Goal: Task Accomplishment & Management: Manage account settings

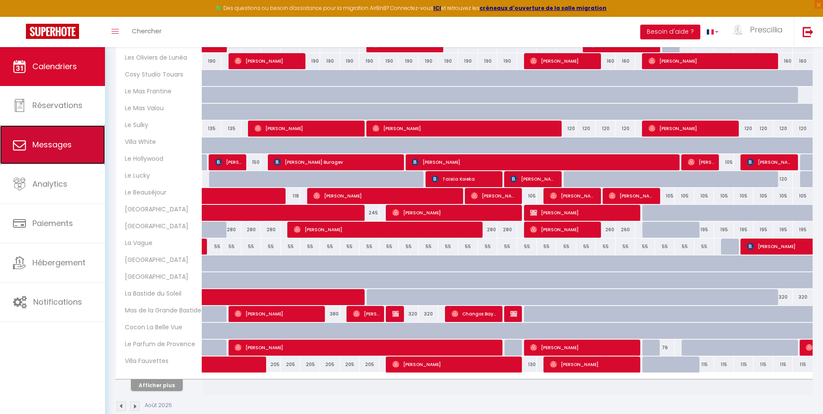
click at [61, 145] on span "Messages" at bounding box center [51, 144] width 39 height 11
select select "message"
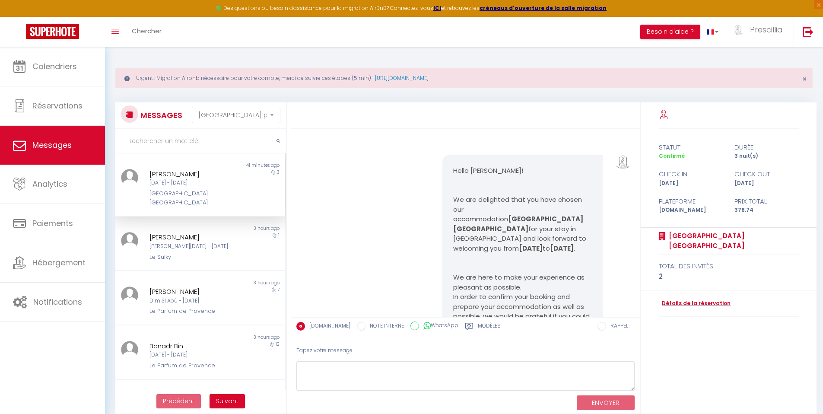
click at [207, 184] on div "[DATE] - [DATE]" at bounding box center [193, 183] width 88 height 8
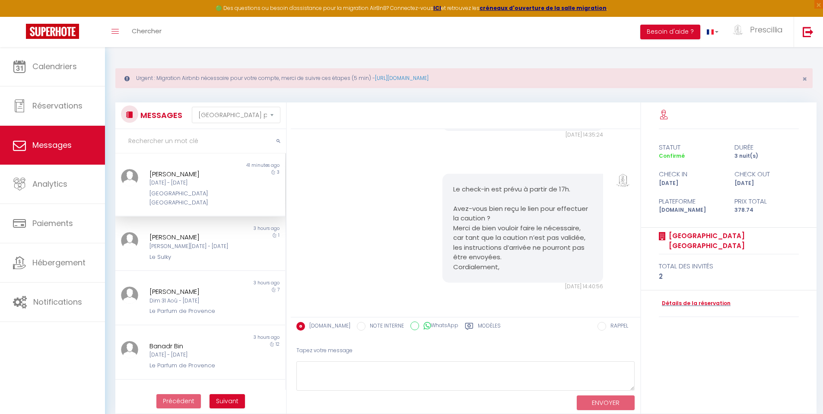
click at [184, 182] on div "[DATE] - [DATE]" at bounding box center [193, 183] width 88 height 8
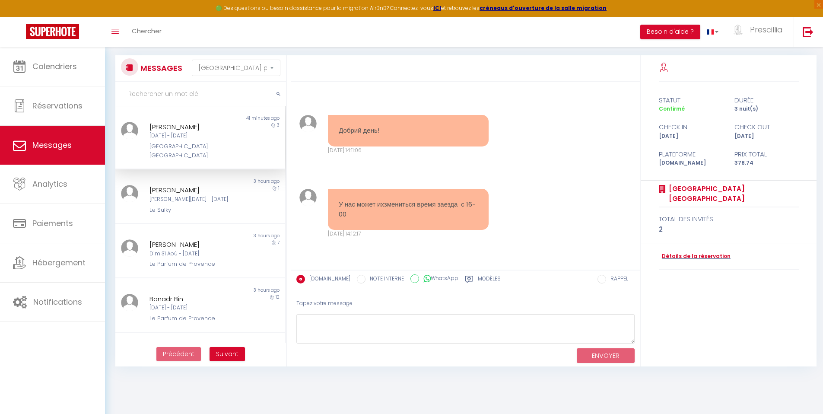
scroll to position [3825, 0]
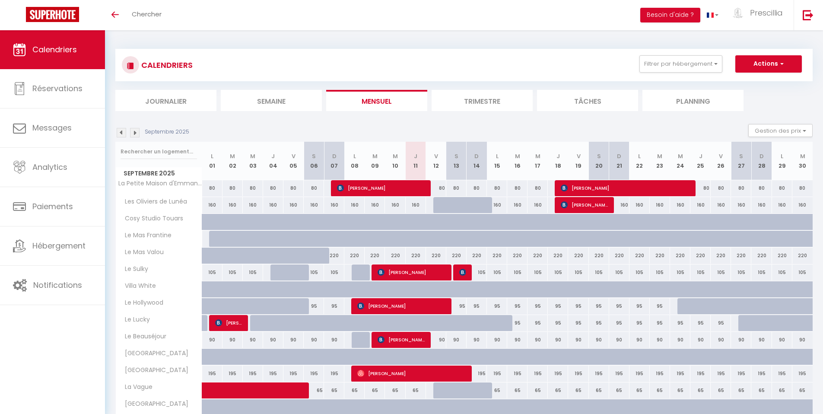
click at [135, 135] on img at bounding box center [135, 133] width 10 height 10
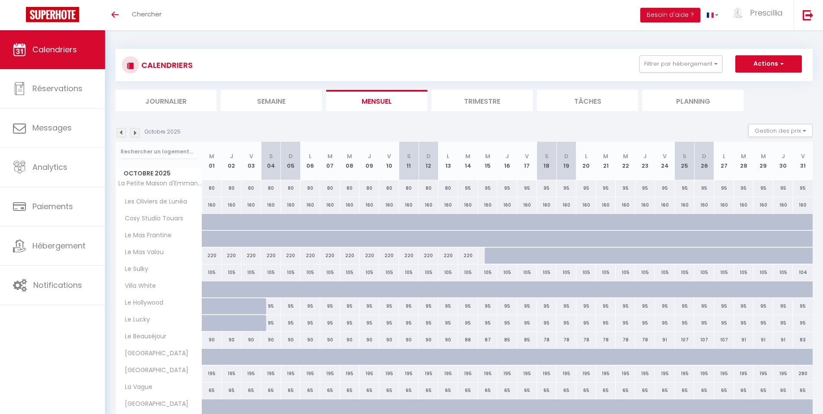
click at [122, 136] on img at bounding box center [122, 133] width 10 height 10
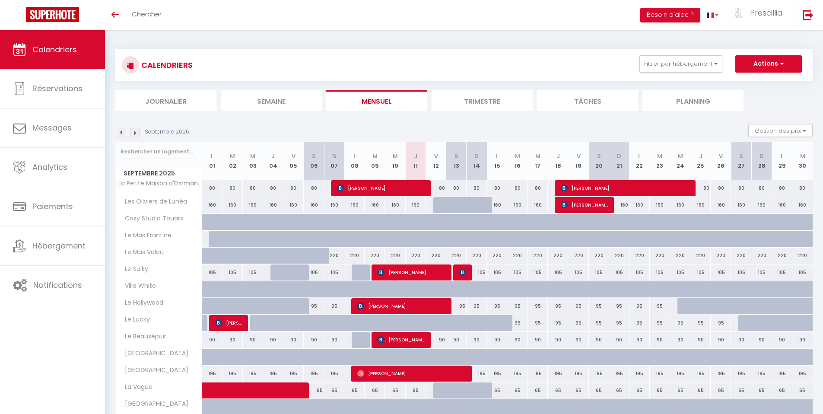
click at [138, 133] on img at bounding box center [135, 133] width 10 height 10
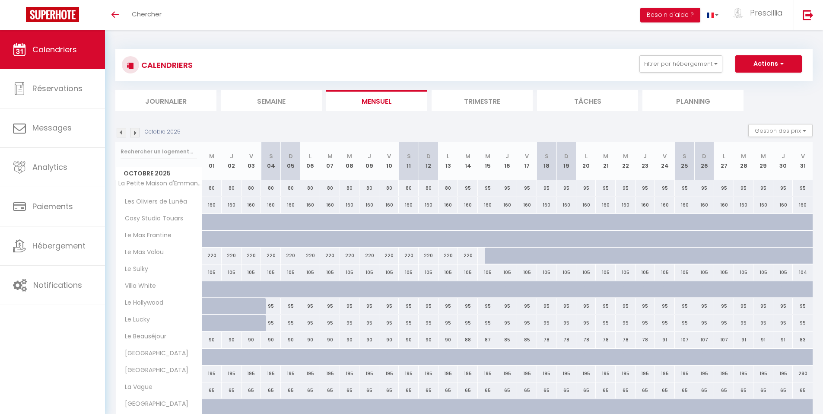
click at [312, 188] on div "80" at bounding box center [310, 188] width 20 height 16
type input "80"
type input "Lun 06 Octobre 2025"
type input "[DATE]"
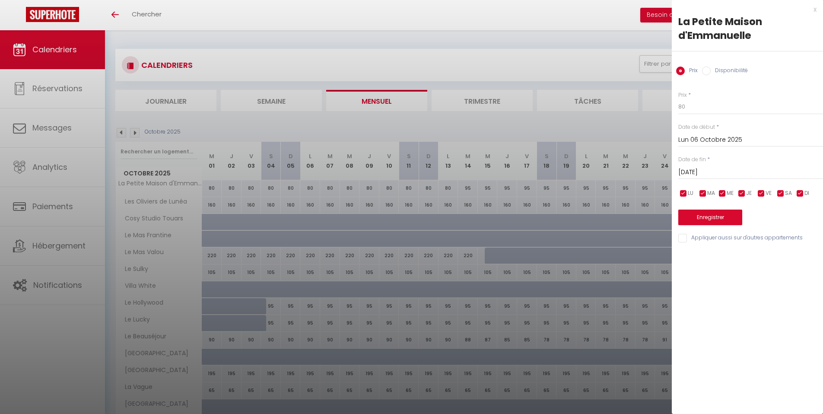
click at [714, 172] on input "[DATE]" at bounding box center [750, 172] width 145 height 11
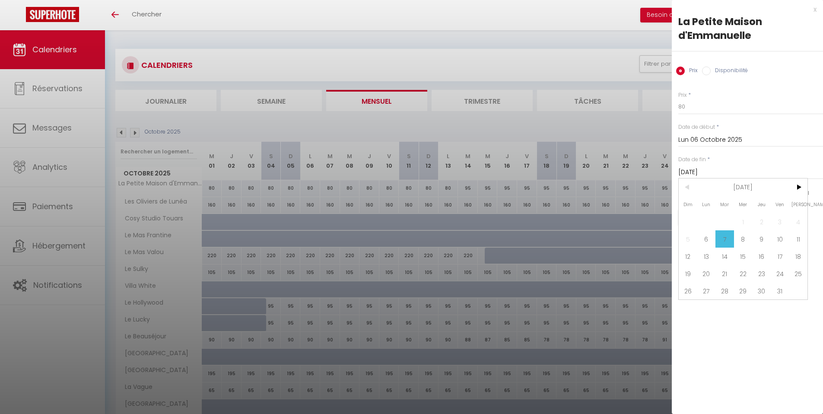
click at [721, 68] on label "Disponibilité" at bounding box center [729, 72] width 37 height 10
click at [711, 68] on input "Disponibilité" at bounding box center [706, 71] width 9 height 9
radio input "true"
radio input "false"
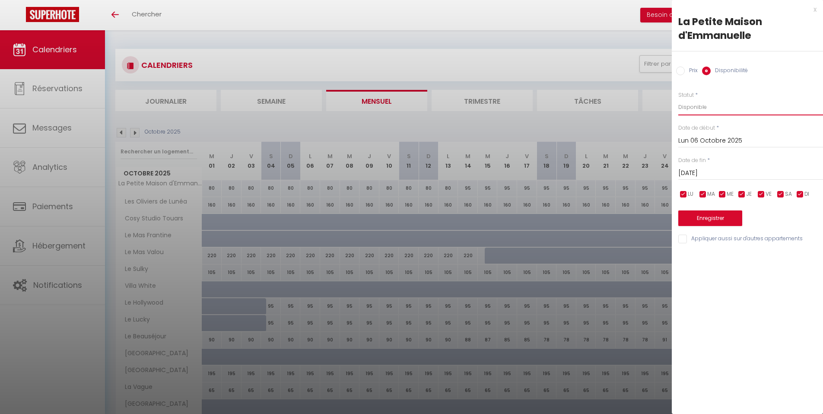
click at [712, 107] on select "Disponible Indisponible" at bounding box center [750, 107] width 145 height 16
select select "0"
click at [678, 99] on select "Disponible Indisponible" at bounding box center [750, 107] width 145 height 16
click at [714, 172] on input "[DATE]" at bounding box center [750, 173] width 145 height 11
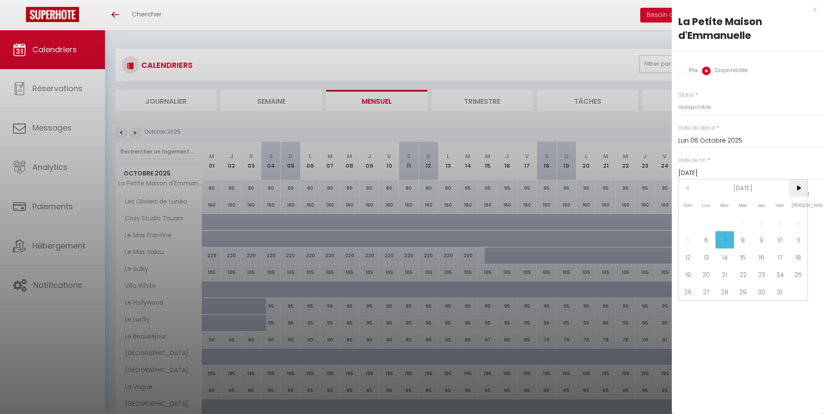
click at [802, 189] on span ">" at bounding box center [798, 187] width 19 height 17
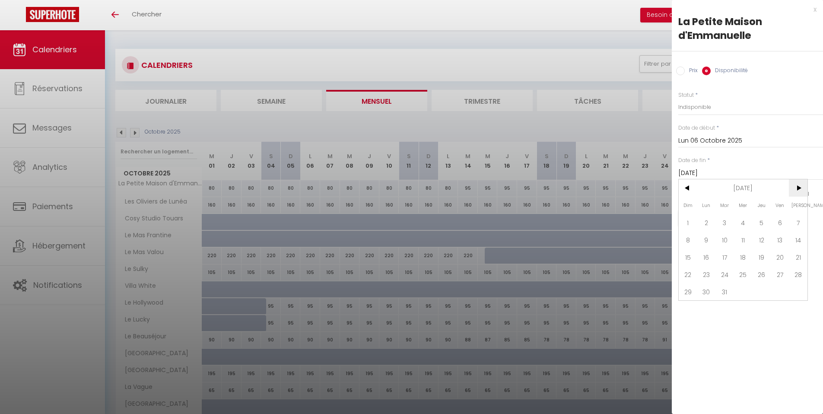
click at [802, 189] on span ">" at bounding box center [798, 187] width 19 height 17
click at [763, 294] on span "30" at bounding box center [761, 291] width 19 height 17
type input "Jeu 30 Avril 2026"
click at [717, 219] on button "Enregistrer" at bounding box center [710, 218] width 64 height 16
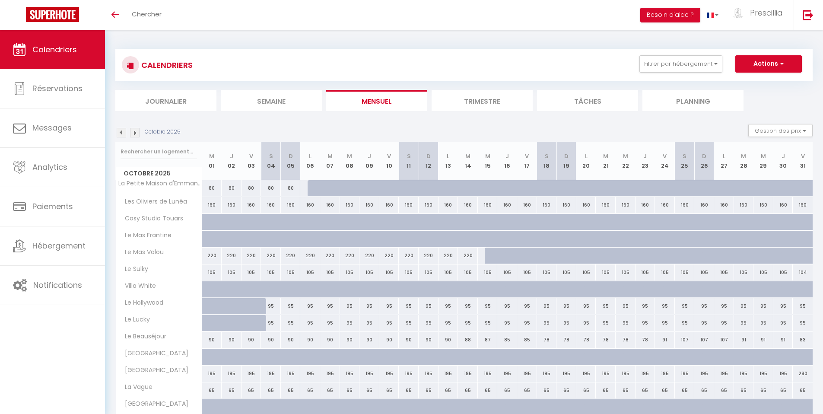
click at [124, 132] on img at bounding box center [122, 133] width 10 height 10
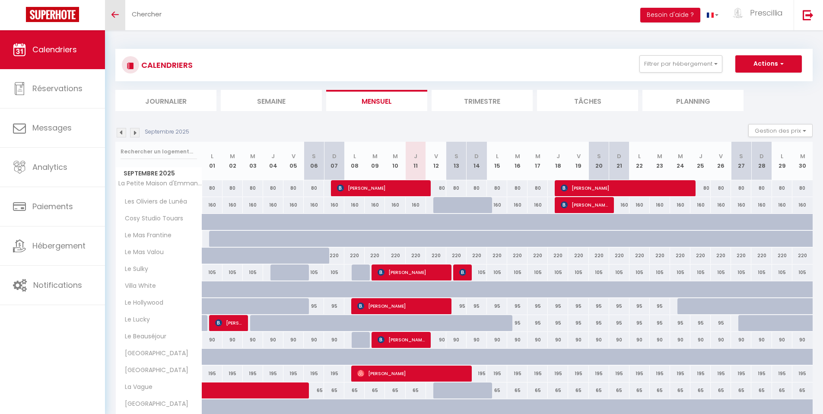
click at [116, 18] on link "Toggle menubar" at bounding box center [115, 15] width 20 height 30
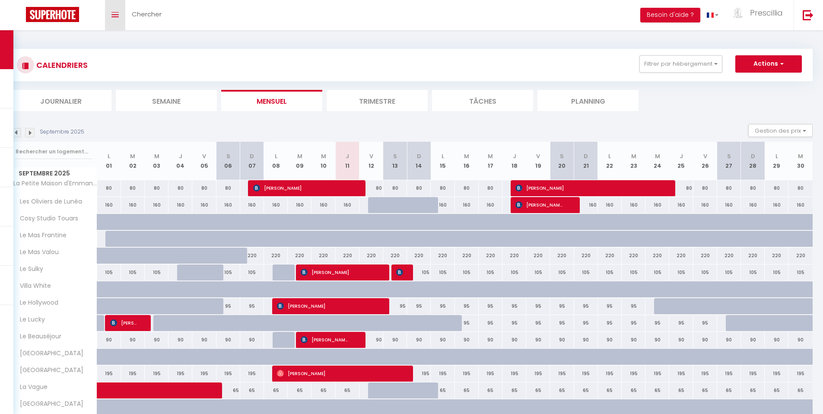
click at [116, 18] on link "Toggle menubar" at bounding box center [115, 15] width 20 height 30
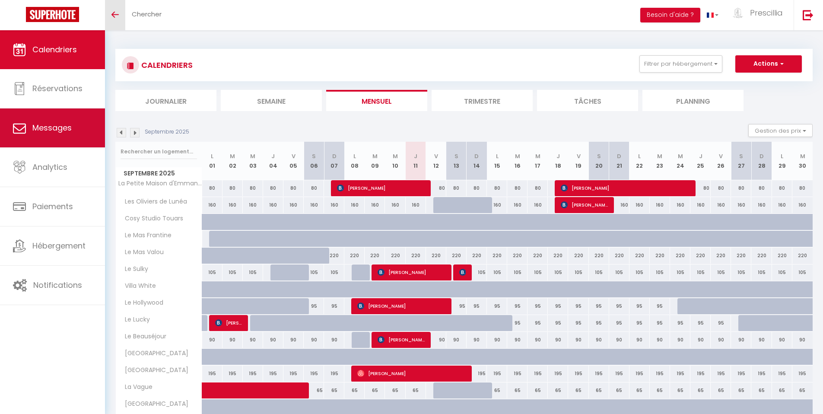
click at [42, 130] on span "Messages" at bounding box center [51, 127] width 39 height 11
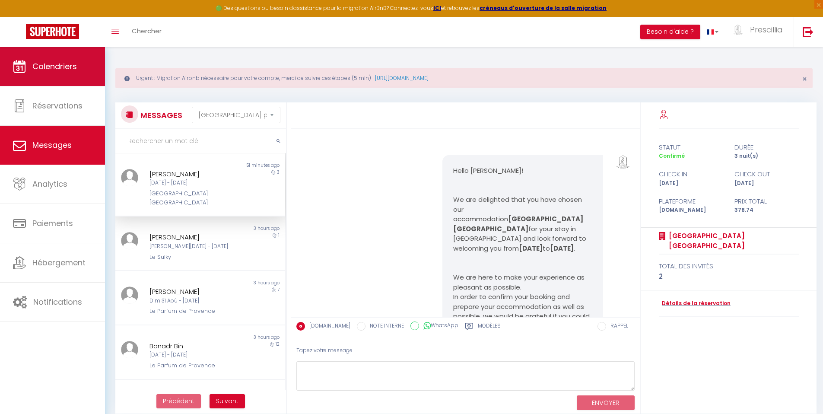
scroll to position [4142, 0]
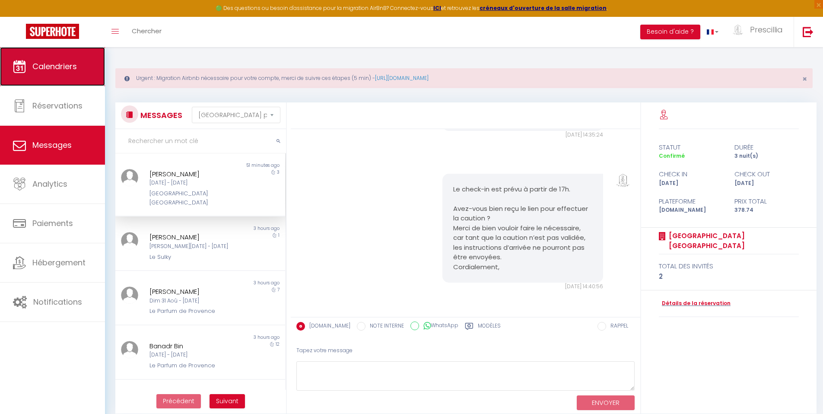
click at [62, 77] on link "Calendriers" at bounding box center [52, 66] width 105 height 39
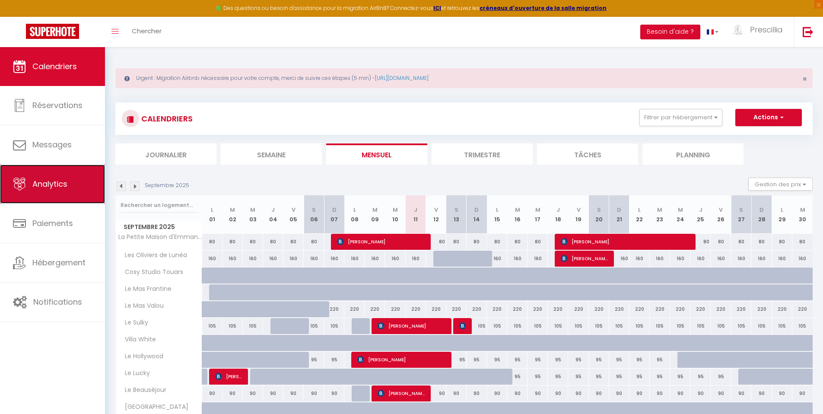
click at [67, 195] on link "Analytics" at bounding box center [52, 184] width 105 height 39
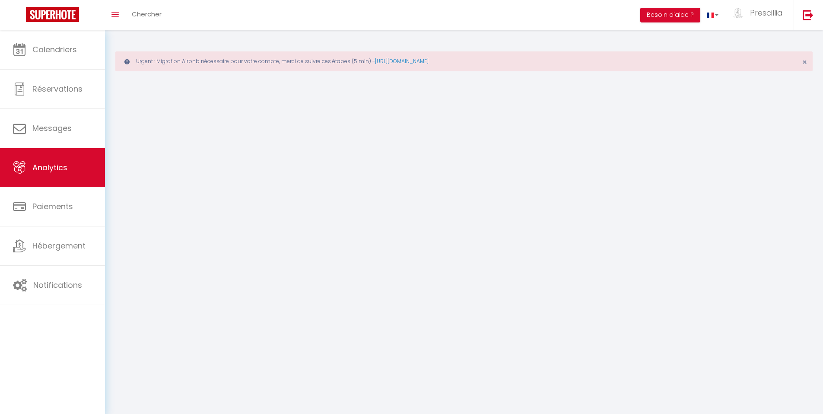
select select "2025"
select select "9"
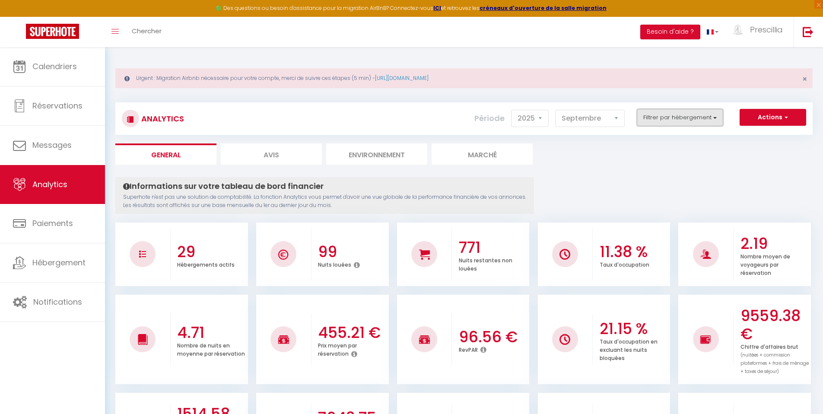
click at [664, 117] on button "Filtrer par hébergement" at bounding box center [680, 117] width 86 height 17
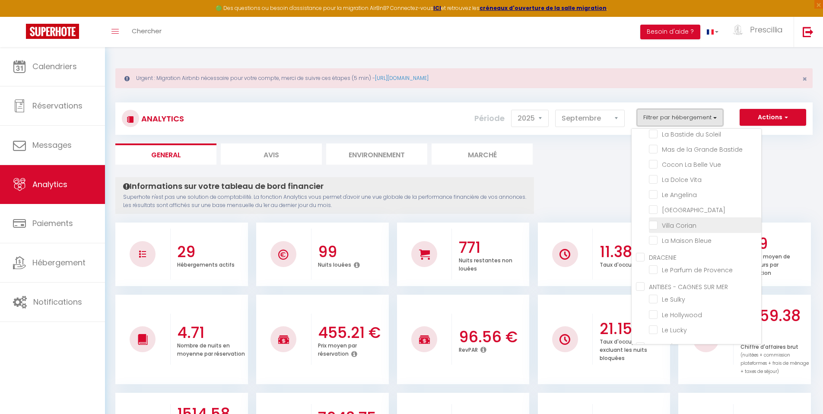
scroll to position [270, 0]
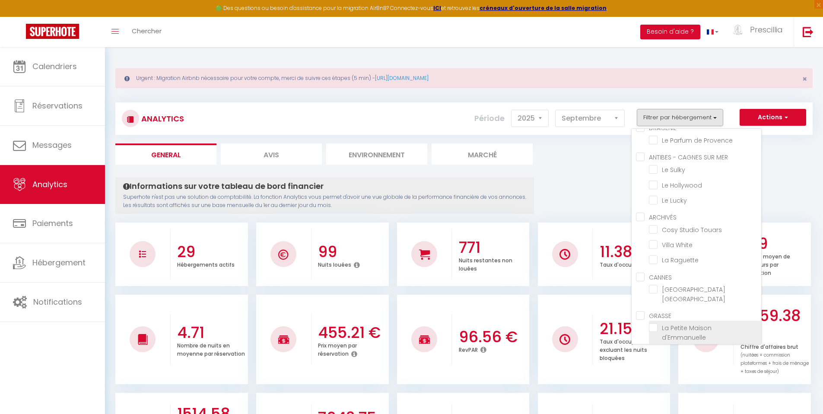
click at [693, 323] on d\'Emmanuelle "checkbox" at bounding box center [705, 327] width 112 height 9
checkbox d\'Emmanuelle "true"
checkbox Lunéa "false"
checkbox Frantine "false"
checkbox Valou "false"
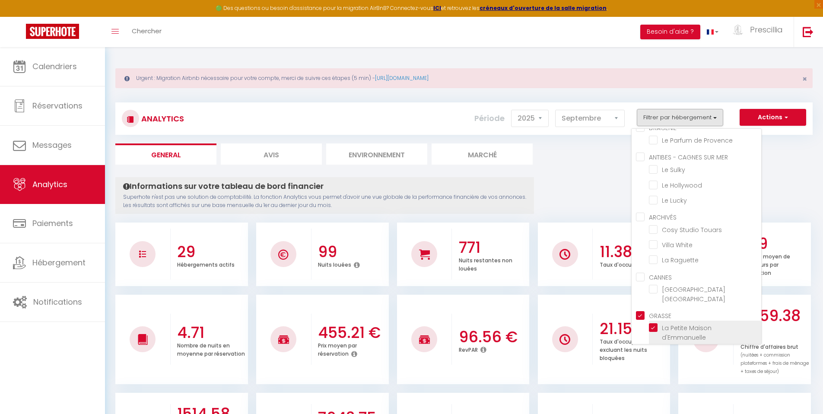
checkbox Câline "false"
checkbox Reflets "false"
checkbox Vague "false"
checkbox Aragon "false"
checkbox Sienna "false"
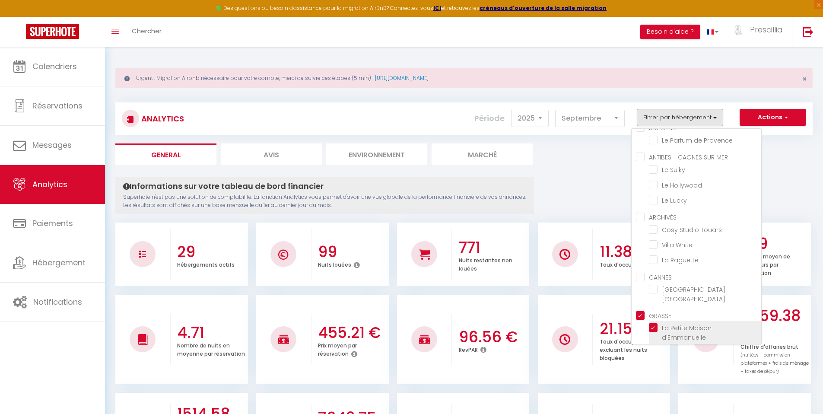
checkbox Soleil "false"
checkbox Bastide "false"
checkbox Vue "false"
checkbox Vita "false"
checkbox Angelina "false"
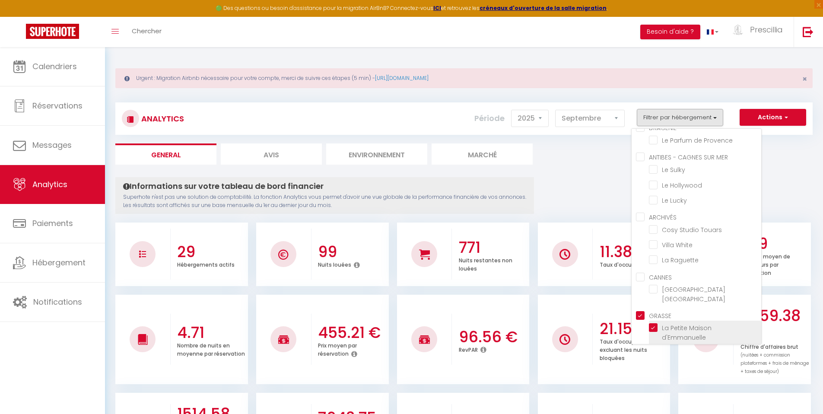
checkbox Colombe "false"
checkbox Corian "false"
checkbox Bleue "false"
checkbox Provence "false"
checkbox Sulky "false"
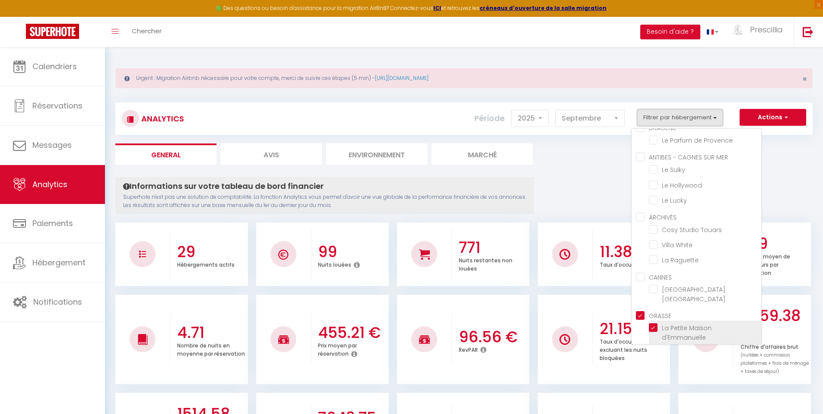
checkbox Hollywood "false"
checkbox Lucky "false"
checkbox Touars "false"
checkbox White "false"
checkbox Raguette "false"
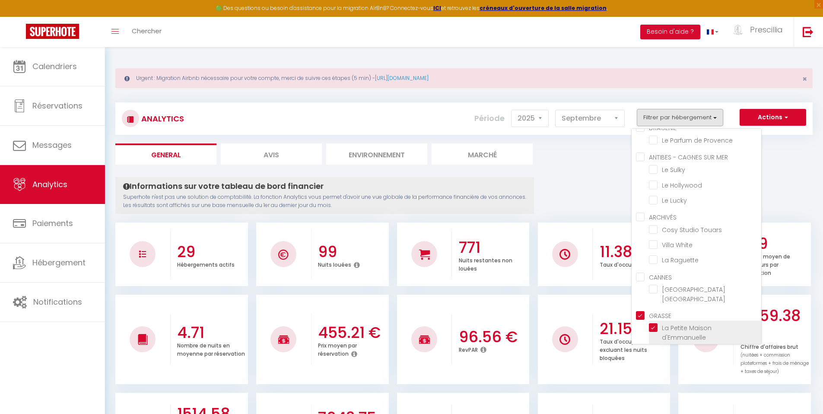
checkbox Cannes "false"
checkbox input "true"
checkbox Beauséjour "false"
checkbox Fauvettes "false"
checkbox Provence "false"
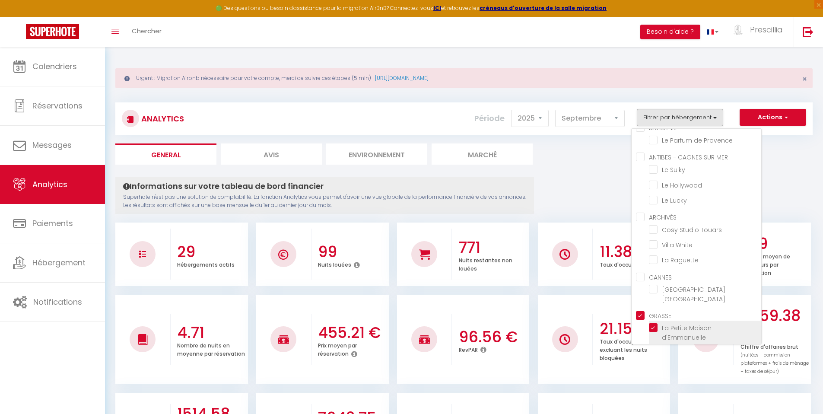
checkbox Gaudon "false"
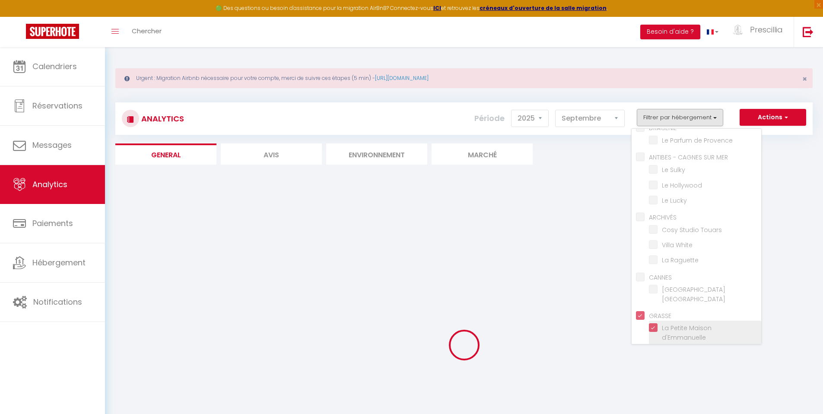
checkbox Lunéa "false"
checkbox Frantine "false"
checkbox Valou "false"
checkbox Câline "false"
checkbox Reflets "false"
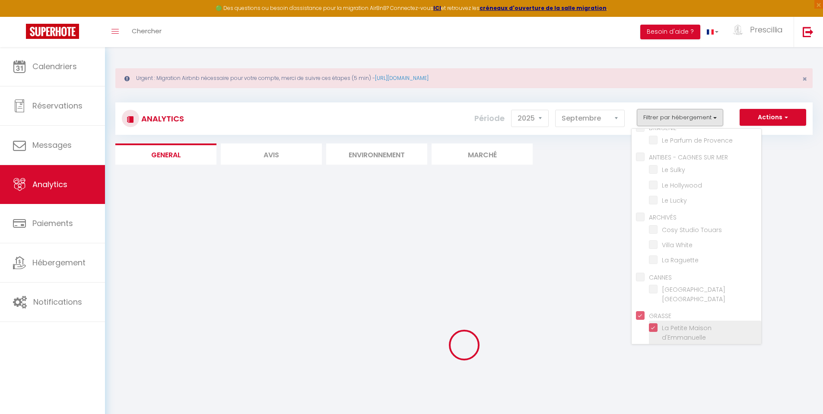
checkbox Vague "false"
checkbox Aragon "false"
checkbox Sienna "false"
checkbox Soleil "false"
checkbox Bastide "false"
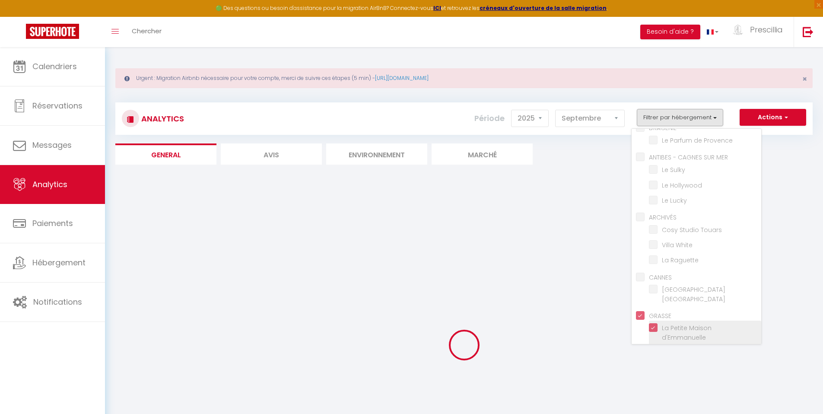
checkbox Vue "false"
checkbox Vita "false"
checkbox Angelina "false"
checkbox Colombe "false"
checkbox Corian "false"
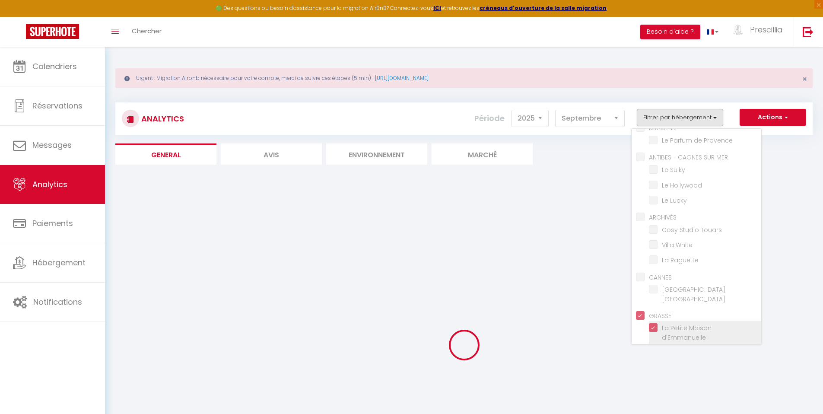
checkbox Bleue "false"
checkbox Provence "false"
checkbox Sulky "false"
checkbox Hollywood "false"
checkbox Lucky "false"
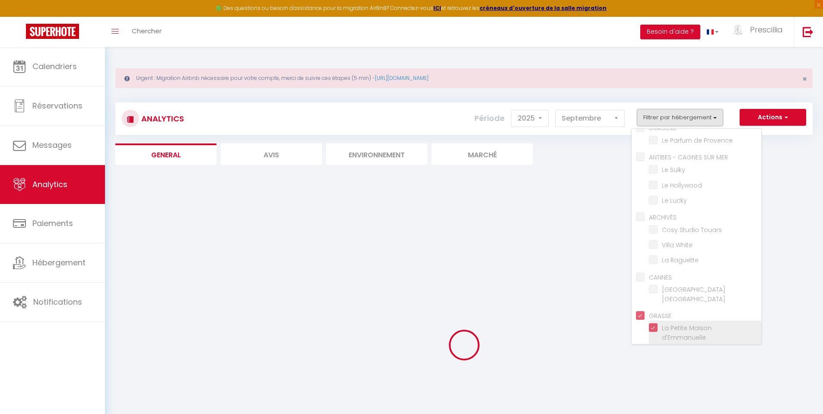
checkbox Touars "false"
checkbox White "false"
checkbox Raguette "false"
checkbox Cannes "false"
checkbox Beauséjour "false"
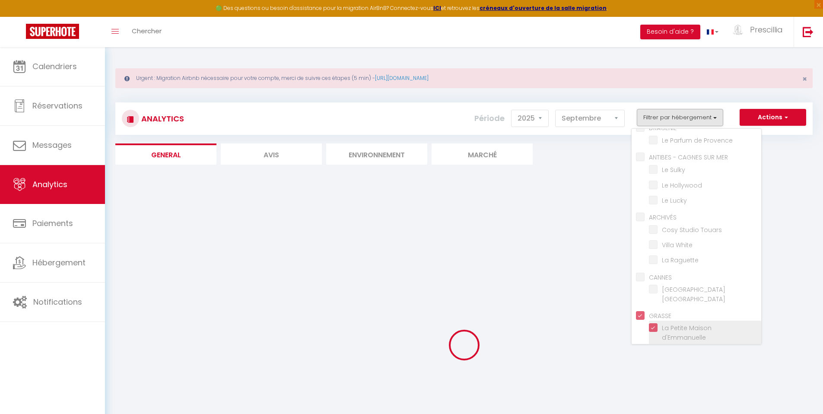
checkbox Fauvettes "false"
checkbox Provence "false"
checkbox Gaudon "false"
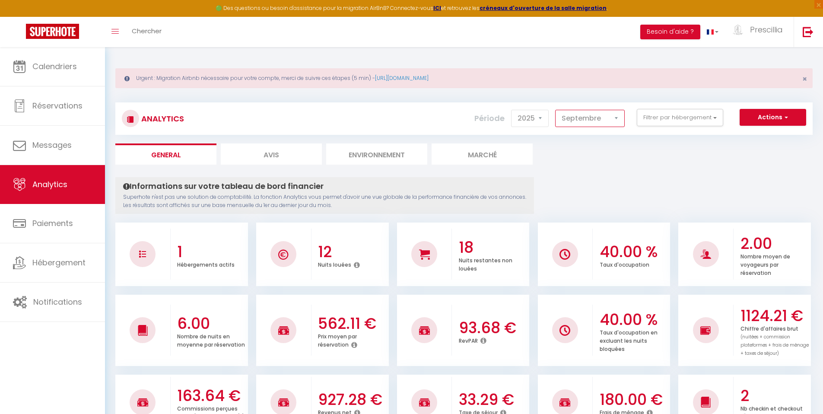
click at [563, 121] on select "[PERSON_NAME] Mars Avril Mai Juin Juillet Août Septembre Octobre Novembre Décem…" at bounding box center [590, 118] width 70 height 17
click at [556, 110] on select "[PERSON_NAME] Mars Avril Mai Juin Juillet Août Septembre Octobre Novembre Décem…" at bounding box center [590, 118] width 70 height 17
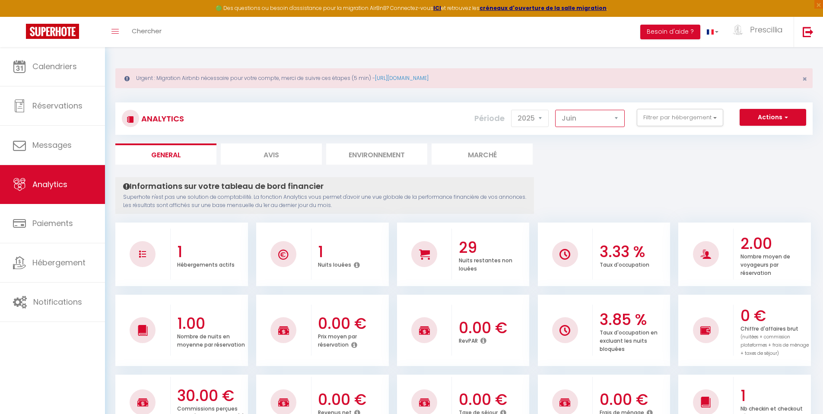
click at [594, 117] on select "[PERSON_NAME] Mars Avril Mai Juin Juillet Août Septembre Octobre Novembre Décem…" at bounding box center [590, 118] width 70 height 17
click at [556, 110] on select "[PERSON_NAME] Mars Avril Mai Juin Juillet Août Septembre Octobre Novembre Décem…" at bounding box center [590, 118] width 70 height 17
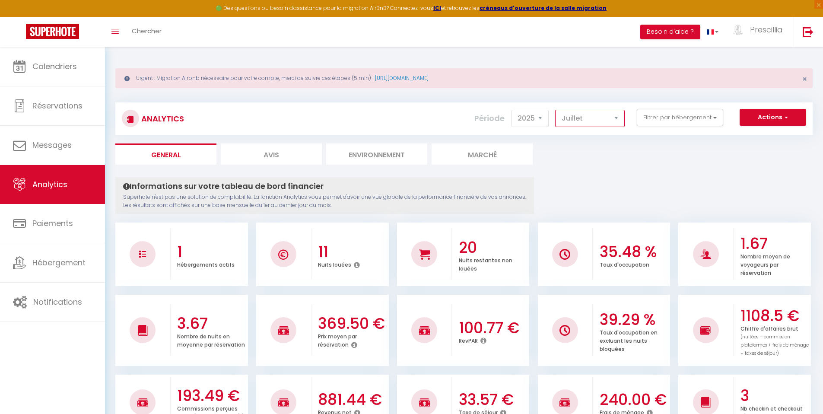
click at [591, 122] on select "[PERSON_NAME] Mars Avril Mai Juin Juillet Août Septembre Octobre Novembre Décem…" at bounding box center [590, 118] width 70 height 17
click at [556, 110] on select "[PERSON_NAME] Mars Avril Mai Juin Juillet Août Septembre Octobre Novembre Décem…" at bounding box center [590, 118] width 70 height 17
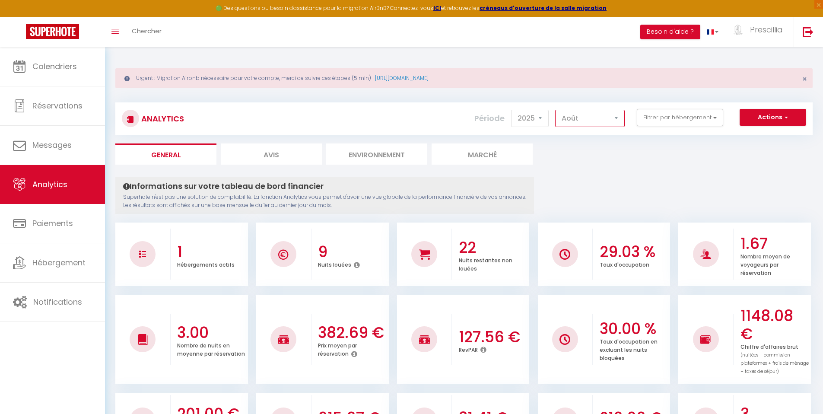
click at [590, 119] on select "[PERSON_NAME] Mars Avril Mai Juin Juillet Août Septembre Octobre Novembre Décem…" at bounding box center [590, 118] width 70 height 17
click at [556, 110] on select "[PERSON_NAME] Mars Avril Mai Juin Juillet Août Septembre Octobre Novembre Décem…" at bounding box center [590, 118] width 70 height 17
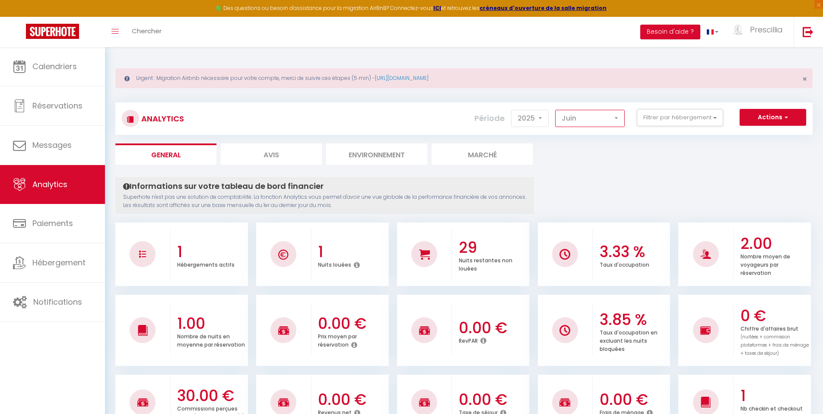
click at [588, 117] on select "[PERSON_NAME] Mars Avril Mai Juin Juillet Août Septembre Octobre Novembre Décem…" at bounding box center [590, 118] width 70 height 17
click at [556, 110] on select "[PERSON_NAME] Mars Avril Mai Juin Juillet Août Septembre Octobre Novembre Décem…" at bounding box center [590, 118] width 70 height 17
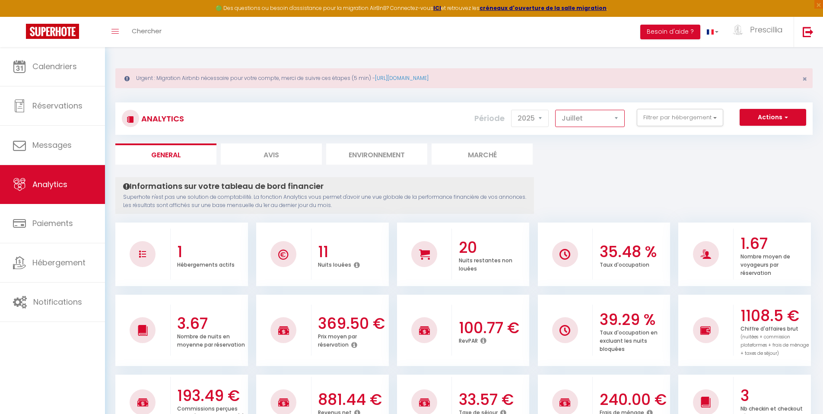
click at [588, 121] on select "[PERSON_NAME] Mars Avril Mai Juin Juillet Août Septembre Octobre Novembre Décem…" at bounding box center [590, 118] width 70 height 17
select select "8"
click at [556, 110] on select "[PERSON_NAME] Mars Avril Mai Juin Juillet Août Septembre Octobre Novembre Décem…" at bounding box center [590, 118] width 70 height 17
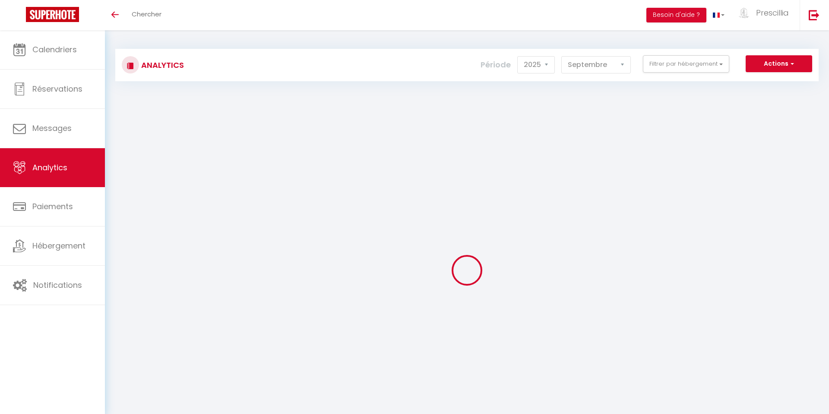
select select "2025"
select select "9"
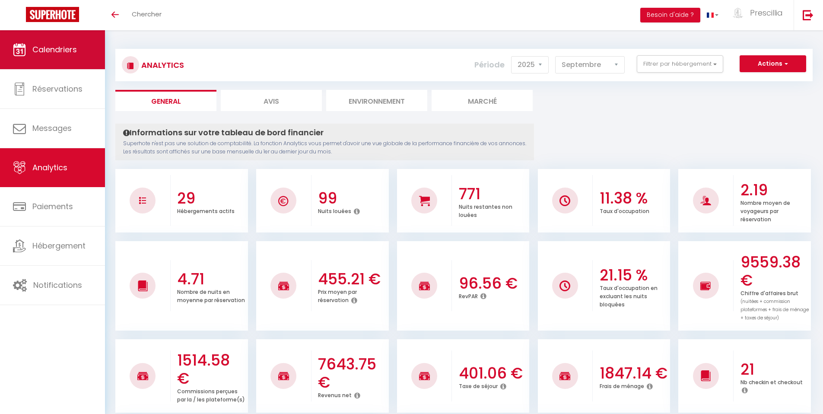
click at [49, 48] on span "Calendriers" at bounding box center [54, 49] width 44 height 11
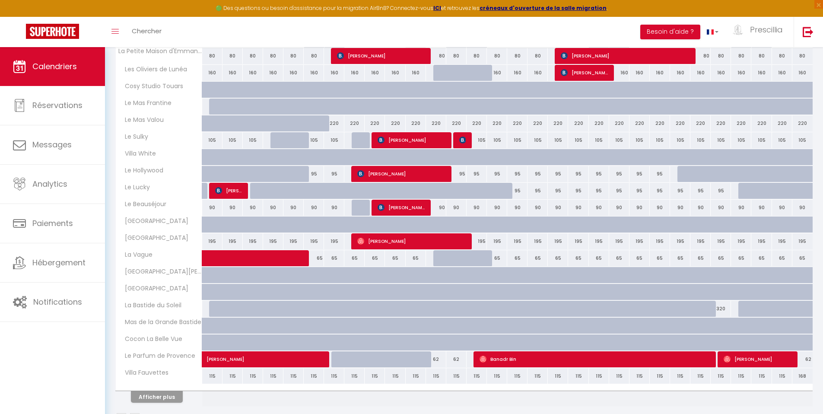
scroll to position [214, 0]
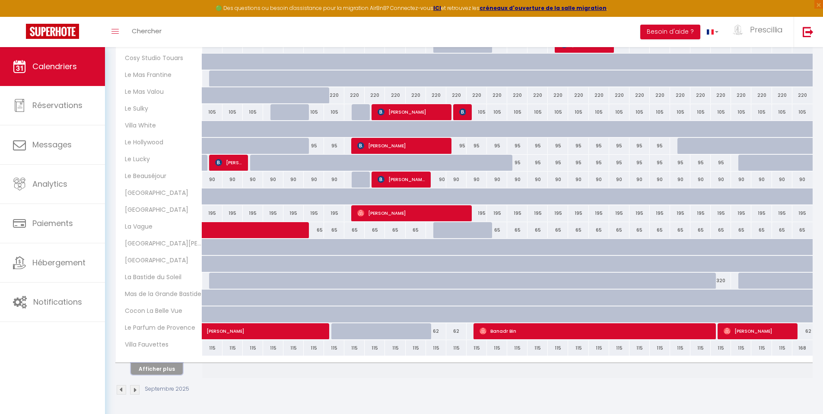
click at [171, 368] on button "Afficher plus" at bounding box center [157, 369] width 52 height 12
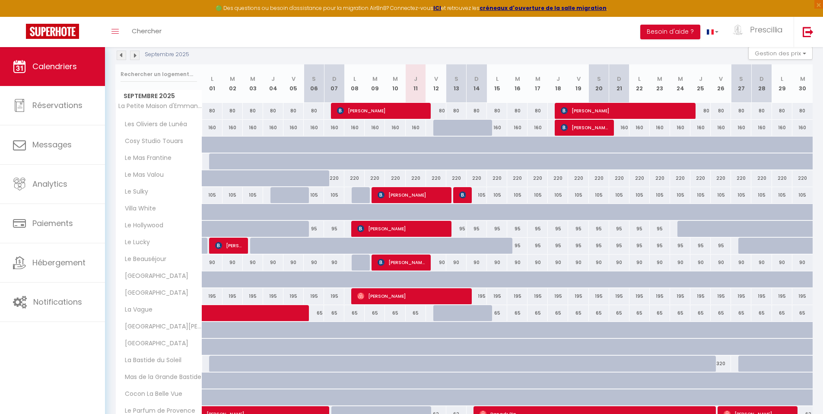
scroll to position [86, 0]
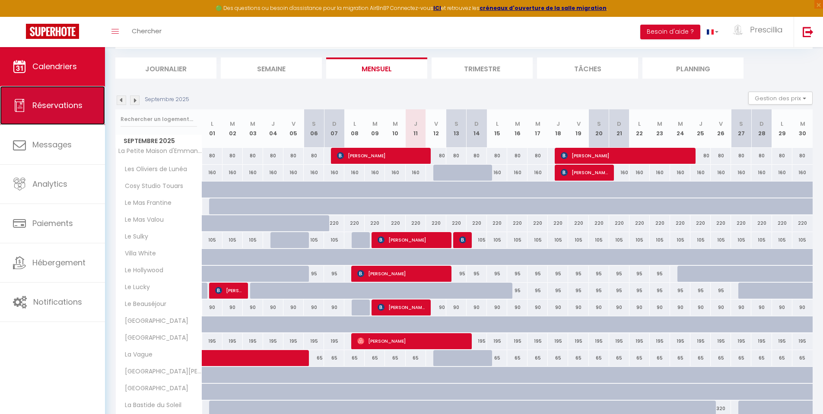
click at [55, 113] on link "Réservations" at bounding box center [52, 105] width 105 height 39
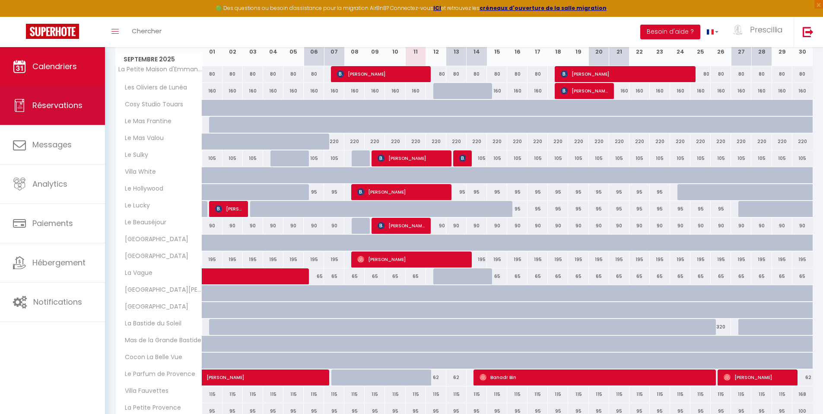
select select "not_cancelled"
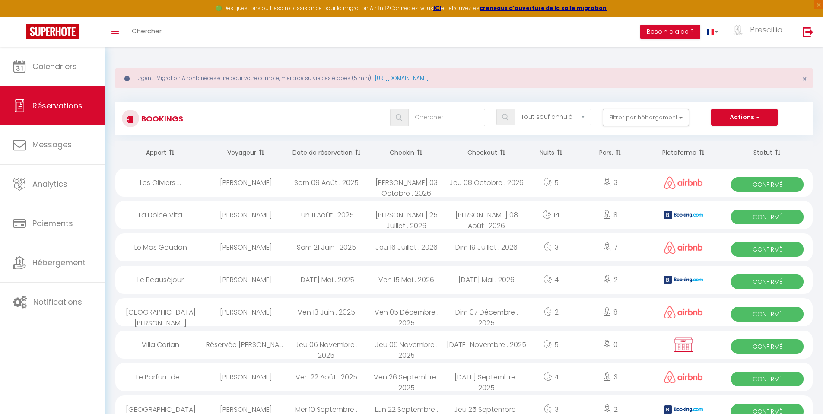
click at [409, 155] on th "Checkin" at bounding box center [406, 152] width 80 height 23
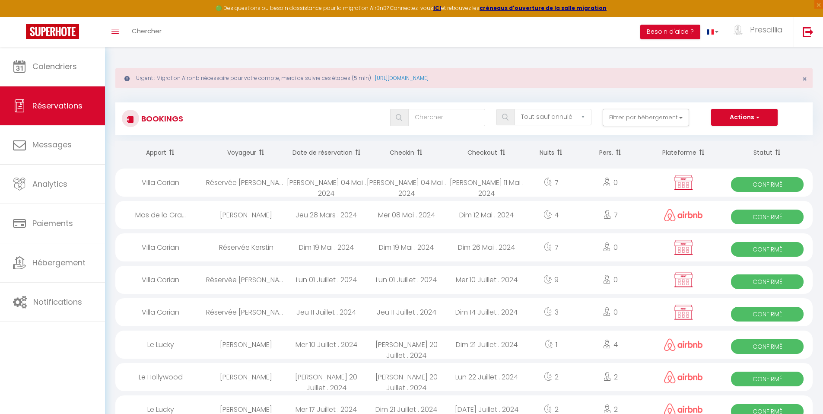
click at [410, 154] on th "Checkin" at bounding box center [406, 152] width 80 height 23
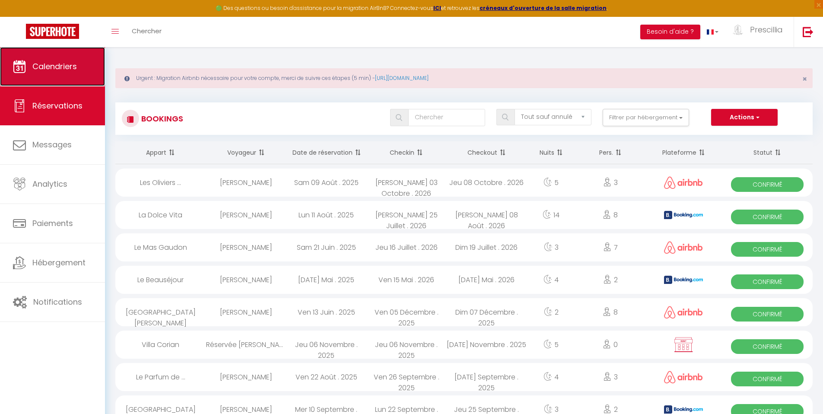
click at [84, 81] on link "Calendriers" at bounding box center [52, 66] width 105 height 39
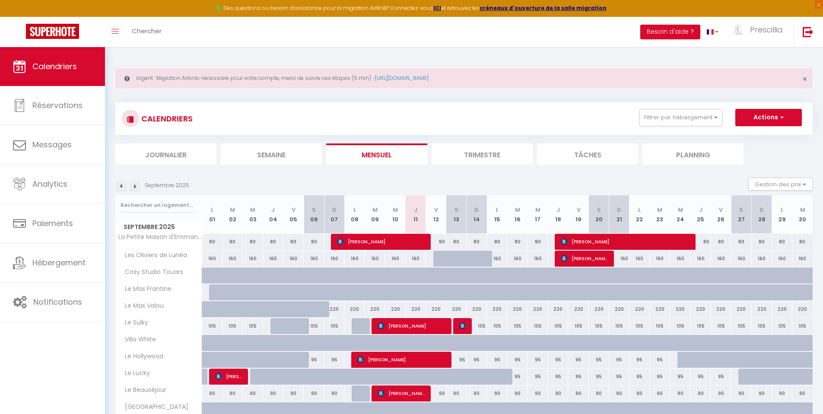
click at [173, 157] on li "Journalier" at bounding box center [165, 153] width 101 height 21
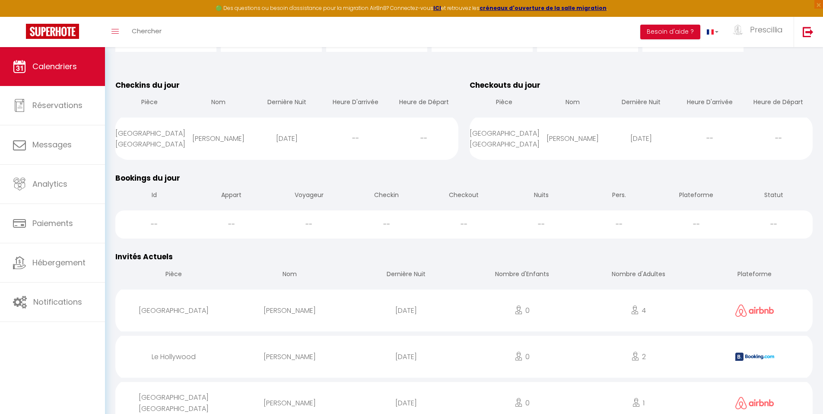
scroll to position [19, 0]
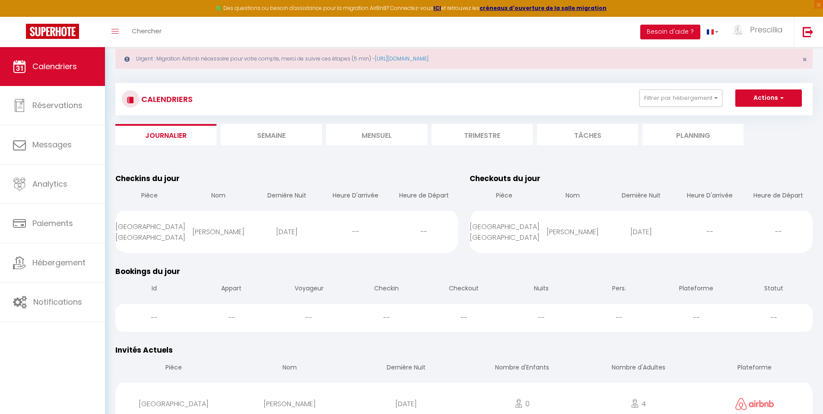
click at [268, 137] on li "Semaine" at bounding box center [271, 134] width 101 height 21
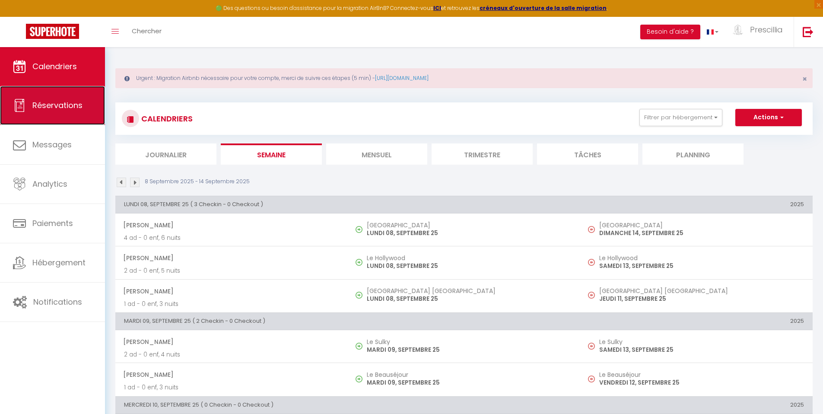
click at [52, 112] on link "Réservations" at bounding box center [52, 105] width 105 height 39
select select "not_cancelled"
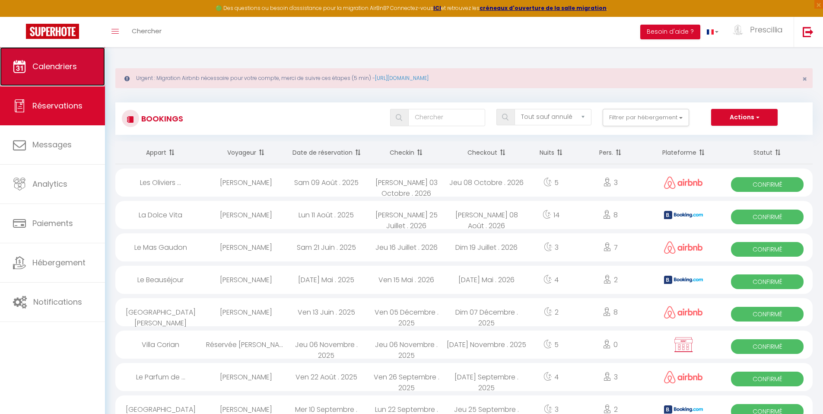
click at [60, 75] on link "Calendriers" at bounding box center [52, 66] width 105 height 39
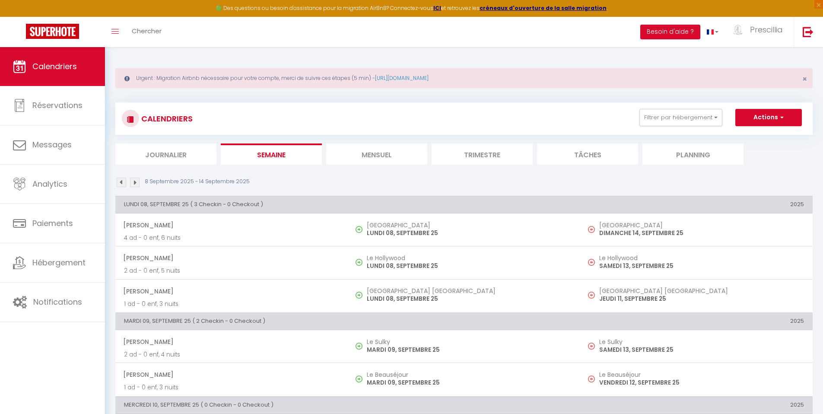
click at [165, 159] on li "Journalier" at bounding box center [165, 153] width 101 height 21
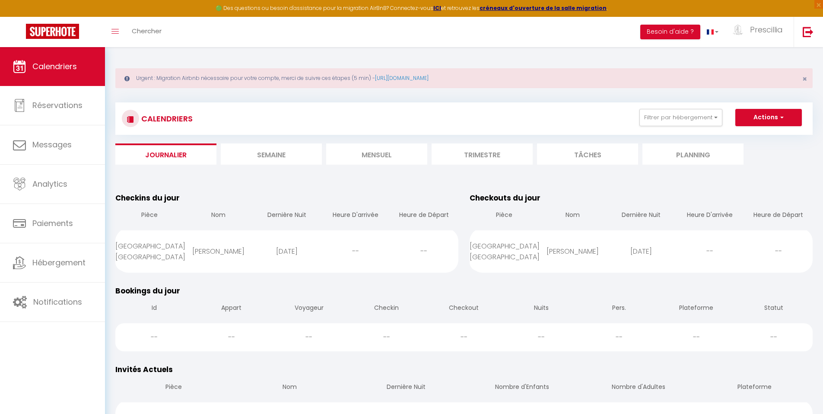
click at [365, 152] on li "Mensuel" at bounding box center [376, 153] width 101 height 21
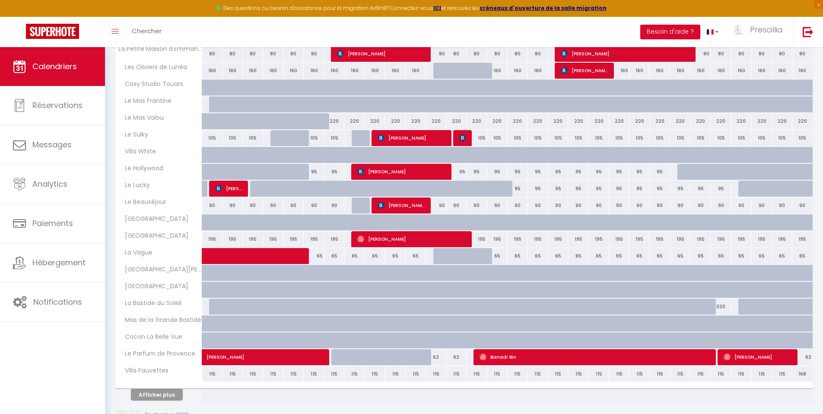
scroll to position [214, 0]
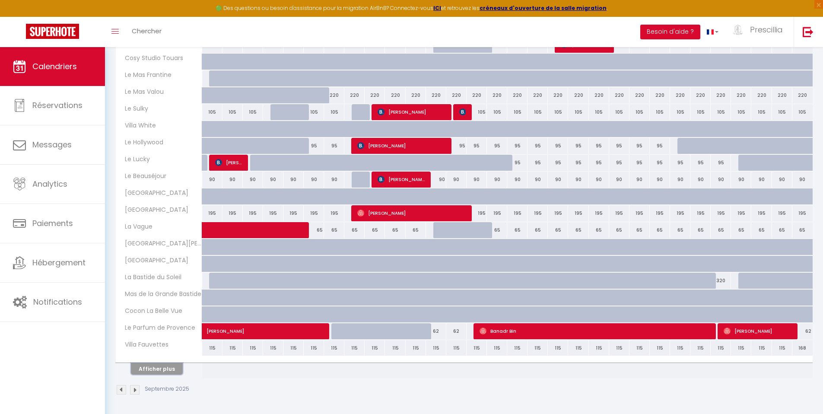
click at [168, 368] on button "Afficher plus" at bounding box center [157, 369] width 52 height 12
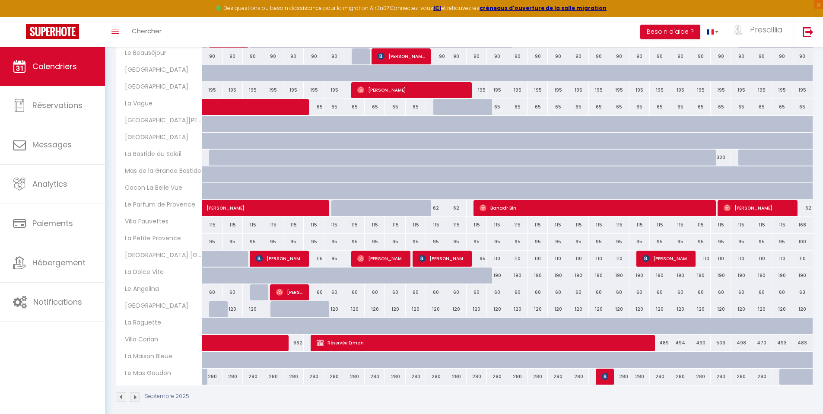
scroll to position [344, 0]
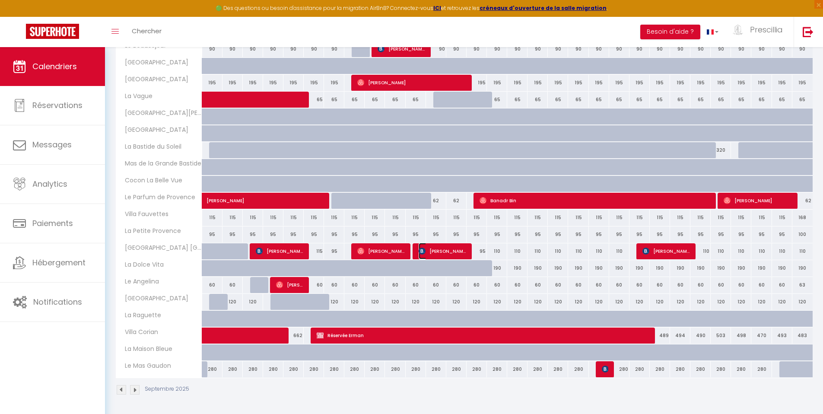
click at [453, 253] on span "[PERSON_NAME]" at bounding box center [443, 251] width 48 height 16
select select "OK"
select select "KO"
select select "0"
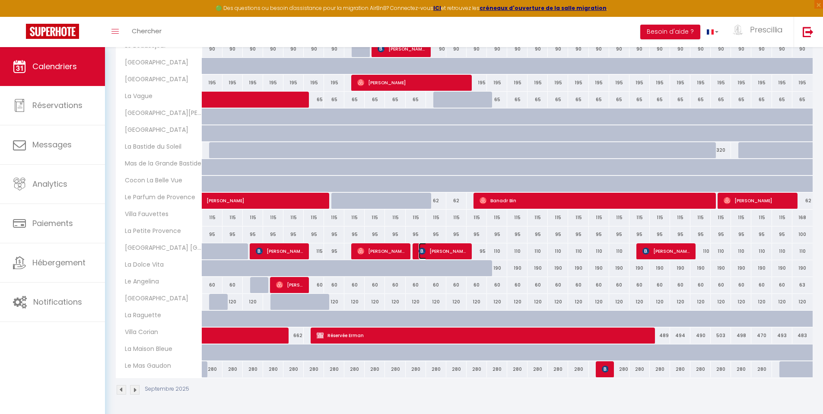
select select "1"
select select
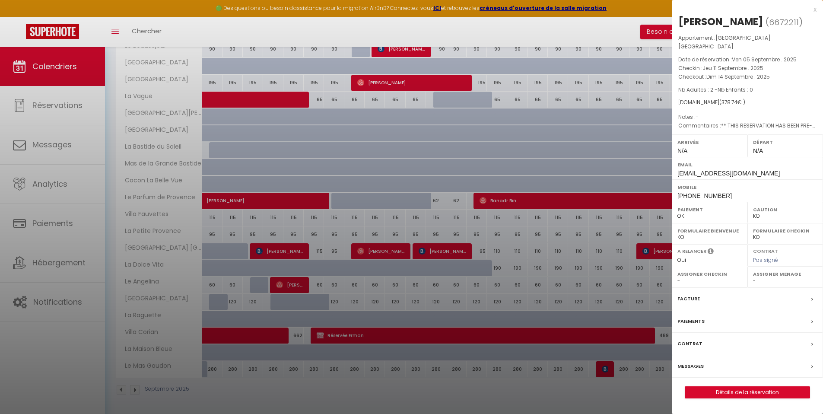
click at [697, 317] on label "Paiements" at bounding box center [690, 321] width 27 height 9
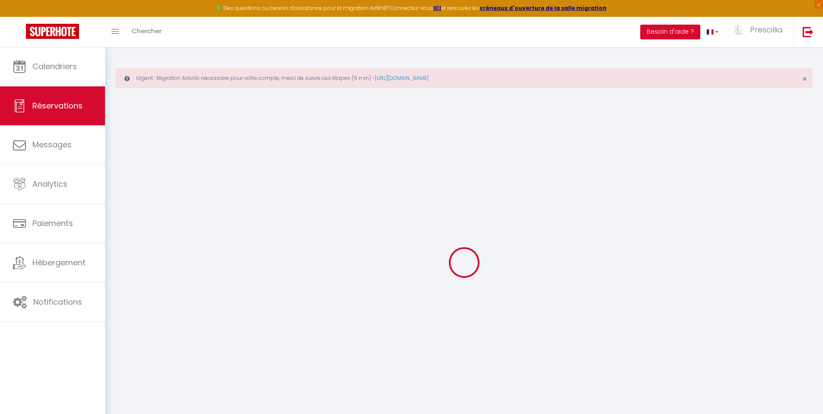
select select "0"
select select
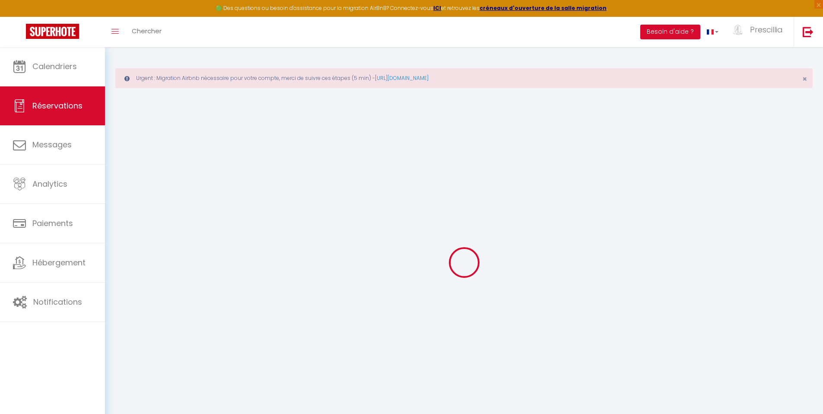
select select
checkbox input "false"
type textarea "** THIS RESERVATION HAS BEEN PRE-PAID ** Reservation has a cancellation grace p…"
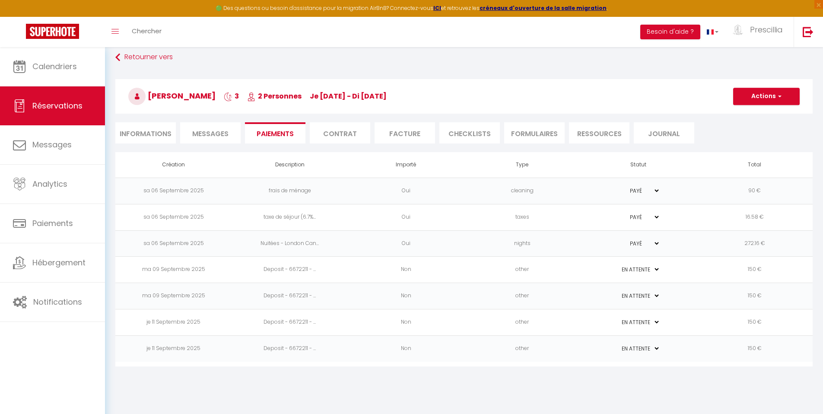
scroll to position [47, 0]
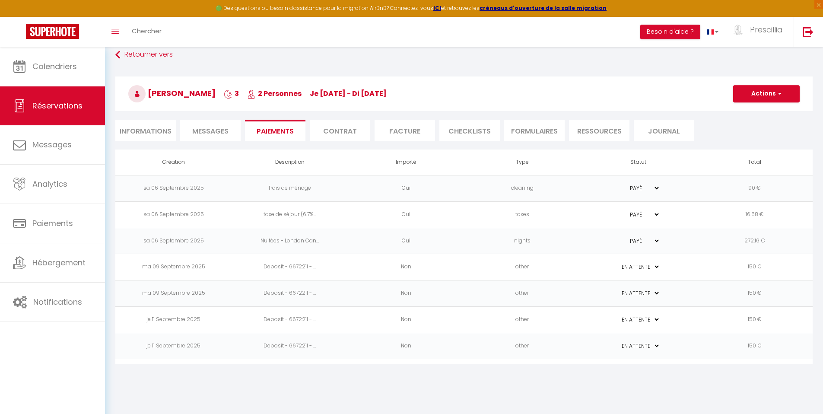
click at [657, 269] on select "PAYÉ EN ATTENTE" at bounding box center [638, 267] width 43 height 8
click at [212, 135] on span "Messages" at bounding box center [210, 131] width 36 height 10
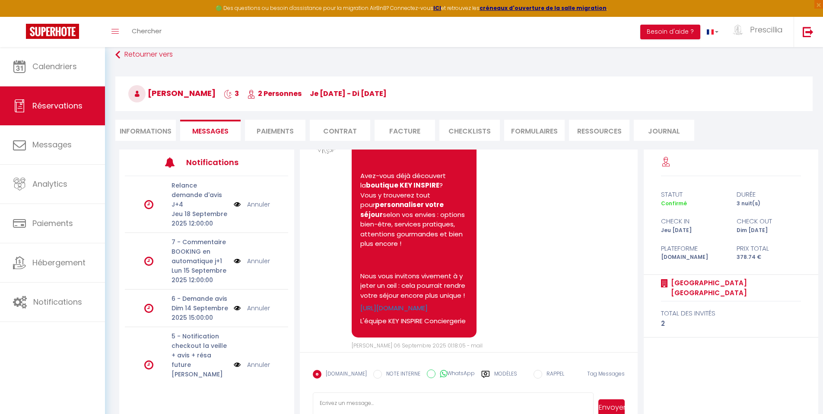
scroll to position [764, 0]
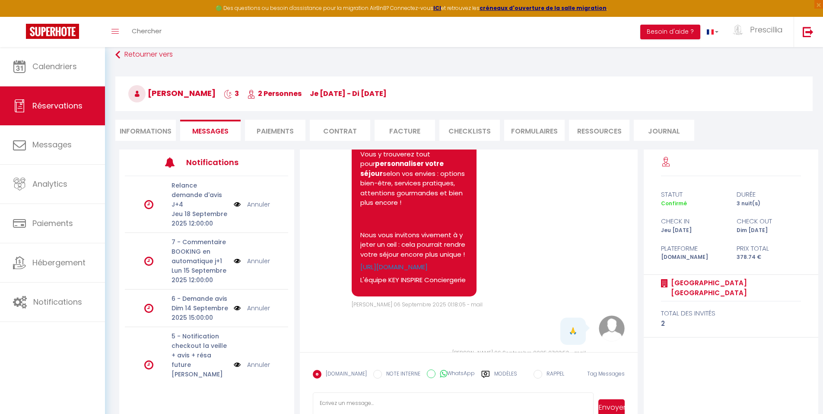
click at [558, 309] on div "Note Sms Bonjour Iuliia, Avez-vous déjà découvert la boutique KEY INSPIRE ? Vou…" at bounding box center [469, 198] width 312 height 222
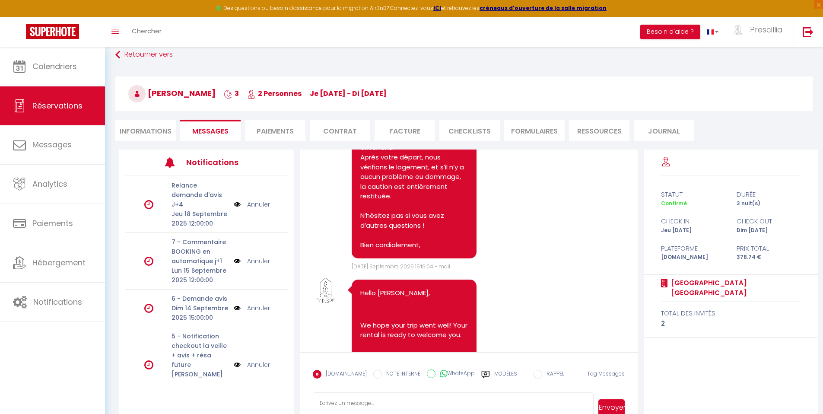
scroll to position [3148, 0]
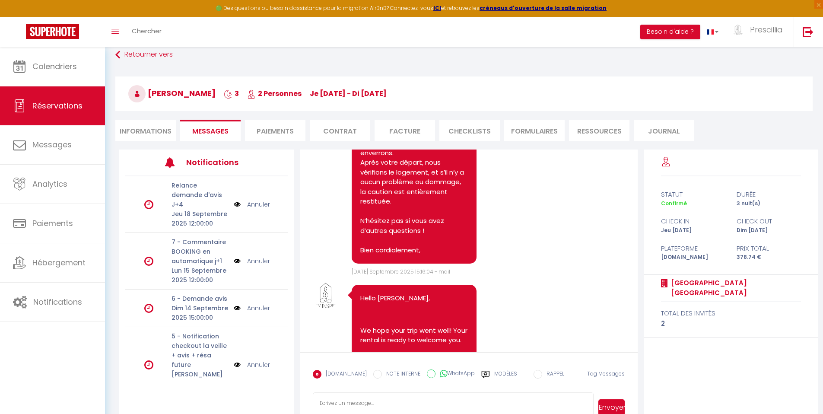
drag, startPoint x: 467, startPoint y: 182, endPoint x: 565, endPoint y: 213, distance: 103.0
click at [565, 71] on pre "Добрый день! У меня к Вам вопросы: как внести депозит и как я после выезда дока…" at bounding box center [524, 51] width 108 height 39
click at [542, 261] on div "Note Sms Bonjour Iuliia, La caution se fait via un lien sécurisé que nous vous …" at bounding box center [469, 187] width 312 height 178
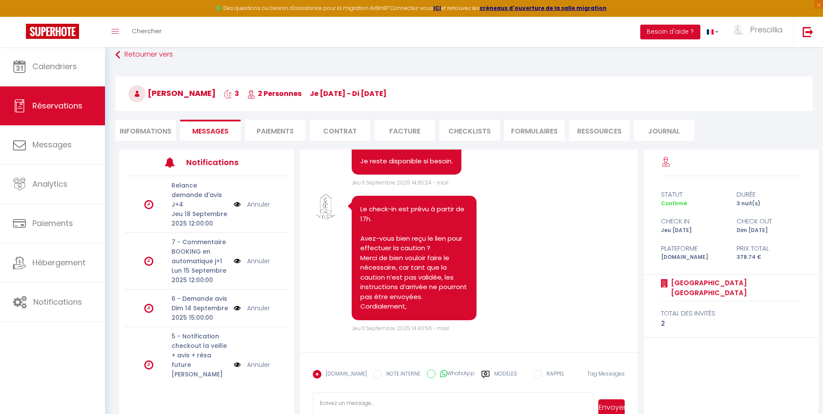
scroll to position [4470, 0]
click at [137, 124] on li "Informations" at bounding box center [145, 130] width 60 height 21
select select
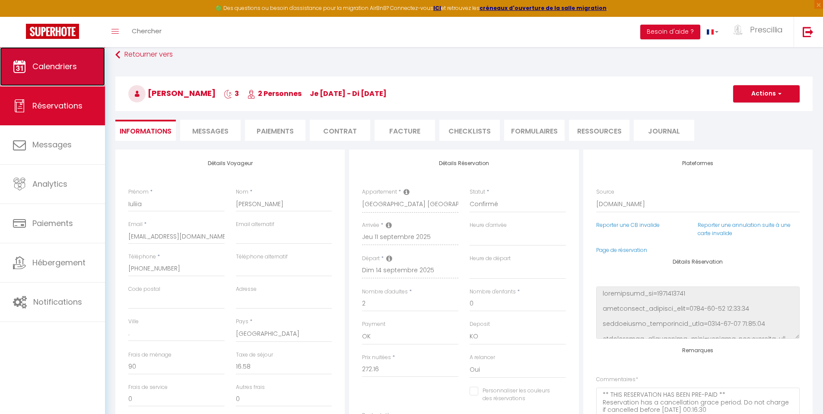
click at [47, 74] on link "Calendriers" at bounding box center [52, 66] width 105 height 39
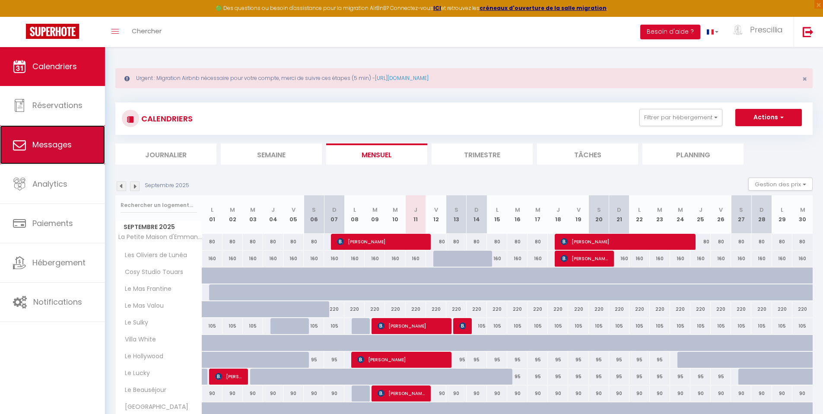
click at [41, 146] on span "Messages" at bounding box center [51, 144] width 39 height 11
select select "message"
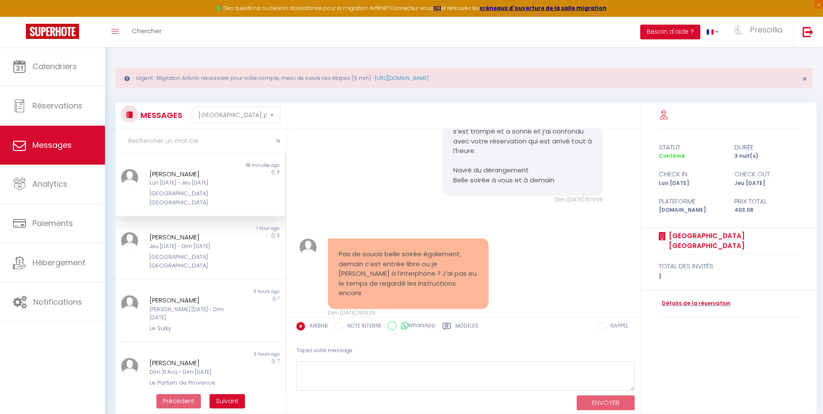
scroll to position [1777, 0]
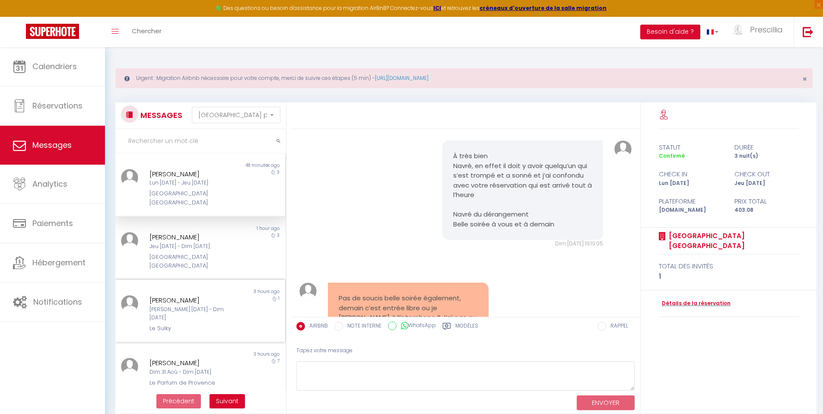
click at [166, 295] on div "[PERSON_NAME]" at bounding box center [193, 300] width 88 height 10
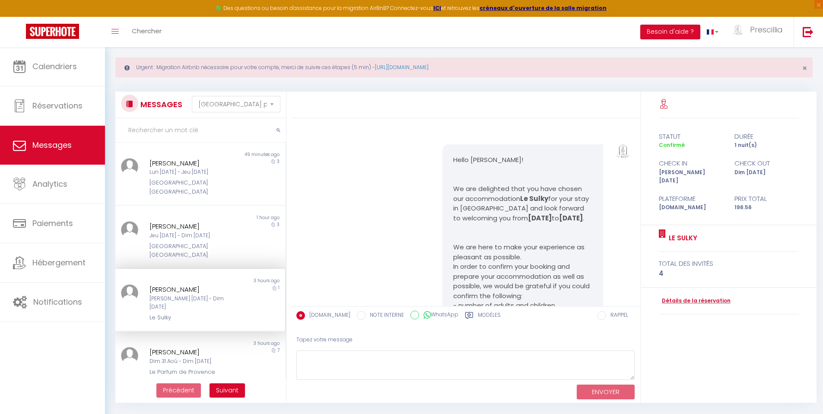
scroll to position [47, 0]
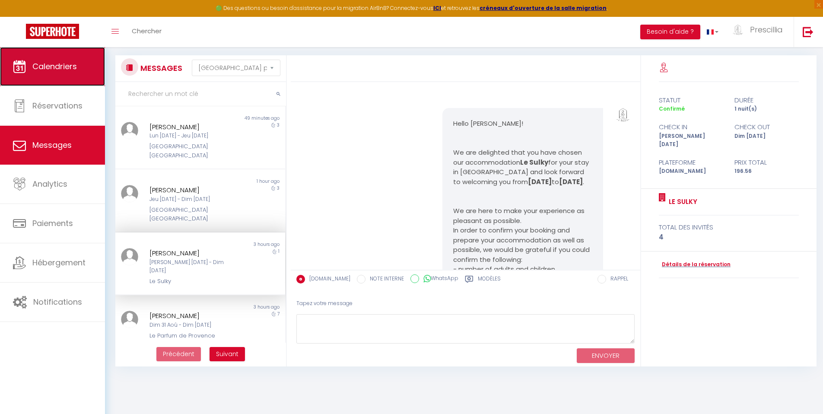
click at [47, 74] on link "Calendriers" at bounding box center [52, 66] width 105 height 39
